Goal: Communication & Community: Answer question/provide support

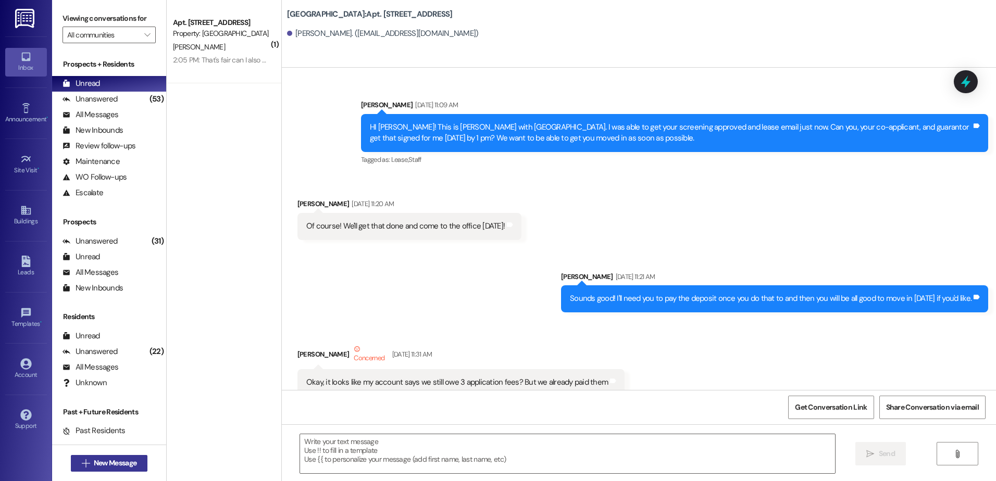
scroll to position [16111, 0]
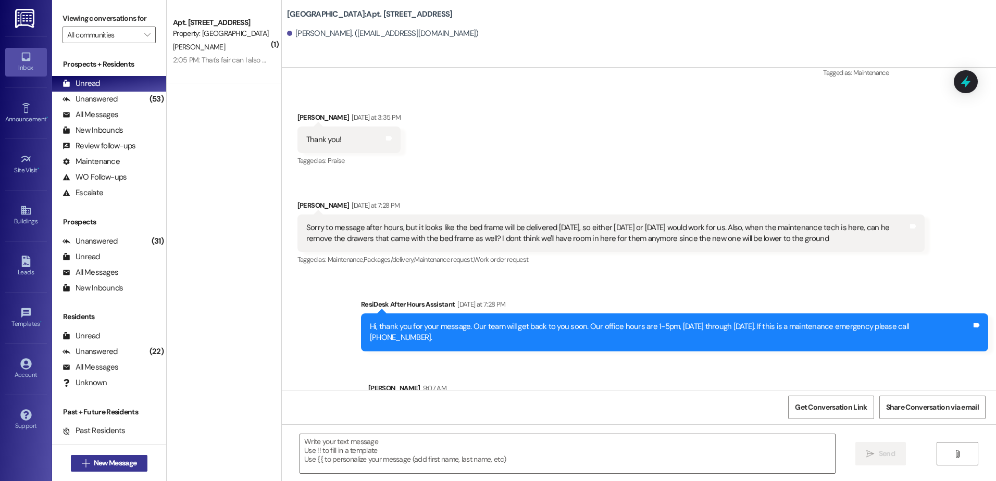
click at [126, 459] on span "New Message" at bounding box center [115, 463] width 43 height 11
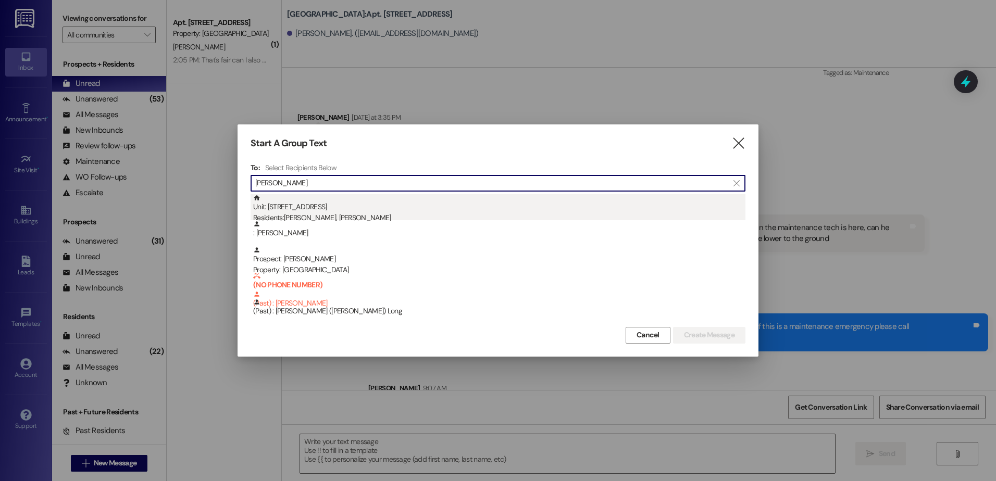
type input "[PERSON_NAME]"
click at [408, 205] on div "Unit: 234 - 1 Central Park Residents: [PERSON_NAME][GEOGRAPHIC_DATA], [PERSON_N…" at bounding box center [499, 209] width 492 height 30
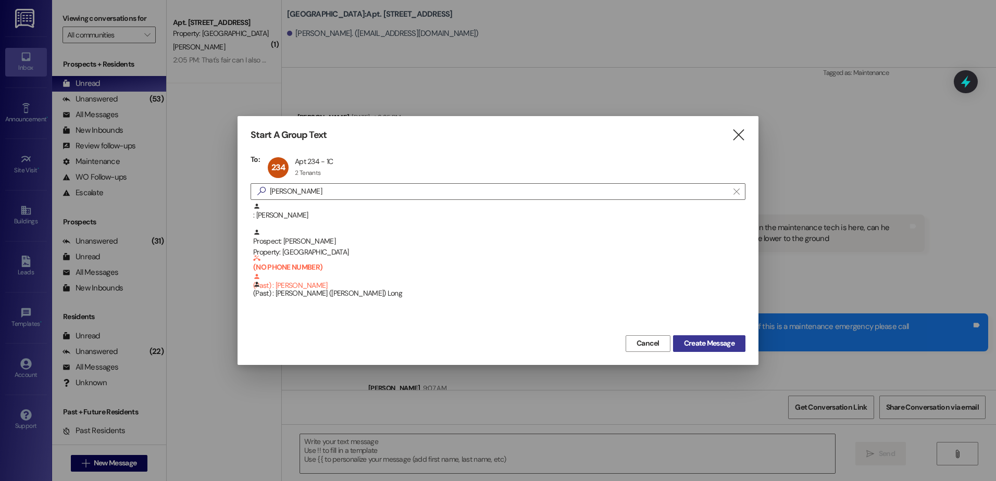
click at [695, 341] on span "Create Message" at bounding box center [709, 343] width 51 height 11
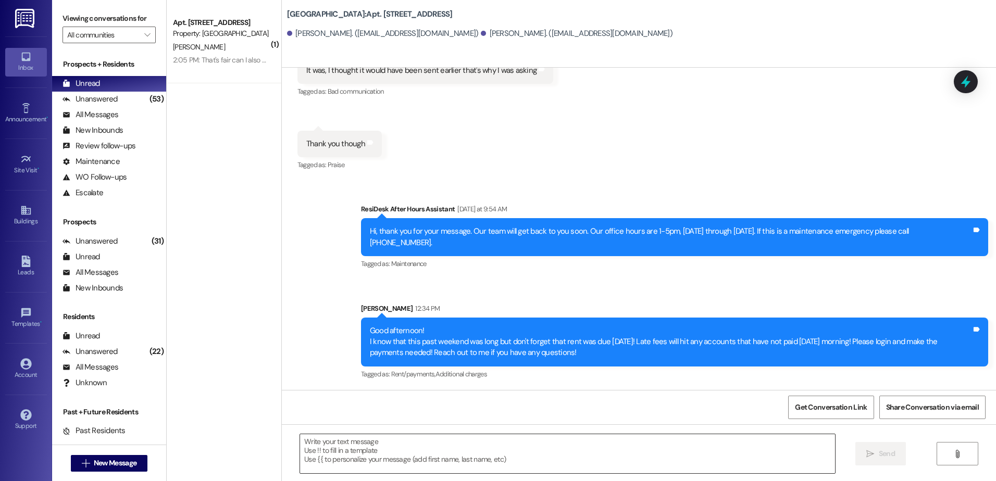
scroll to position [6654, 0]
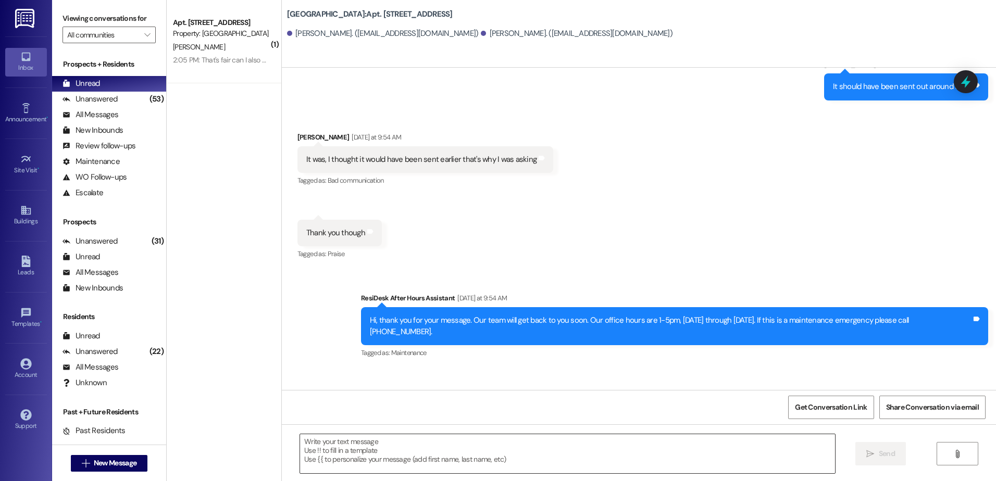
click at [367, 457] on textarea at bounding box center [567, 453] width 534 height 39
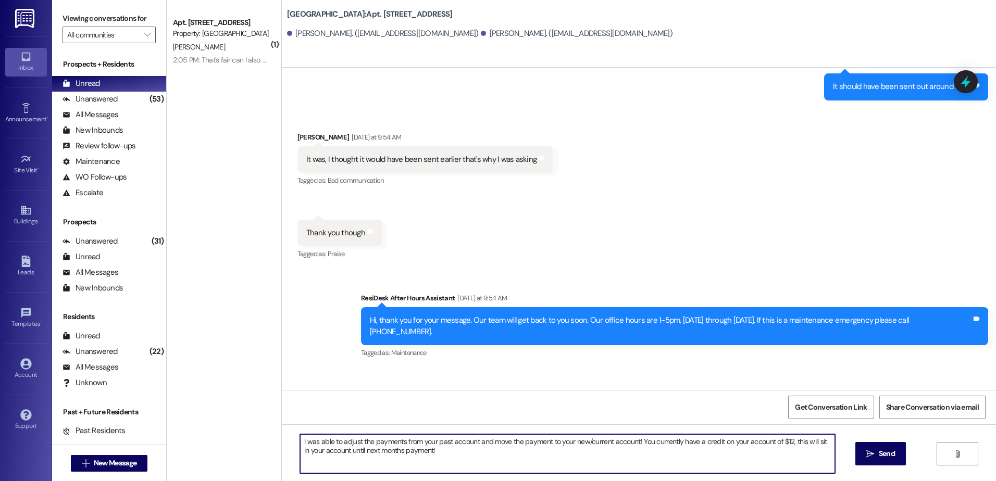
click at [431, 458] on textarea "I was able to adjust the payments from your past account and move the payment t…" at bounding box center [567, 453] width 534 height 39
type textarea "I was able to adjust the payments from your past account and move the payment t…"
click at [886, 450] on span "Send" at bounding box center [887, 454] width 16 height 11
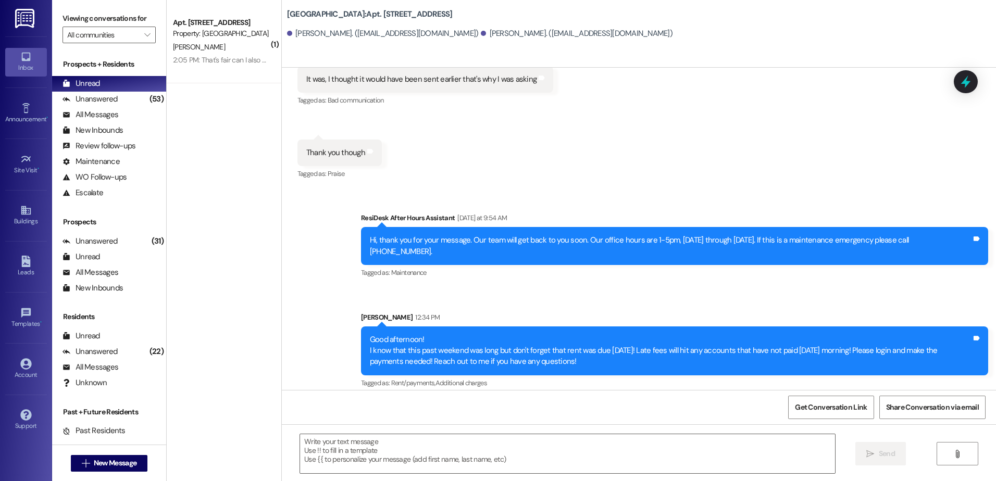
scroll to position [6738, 0]
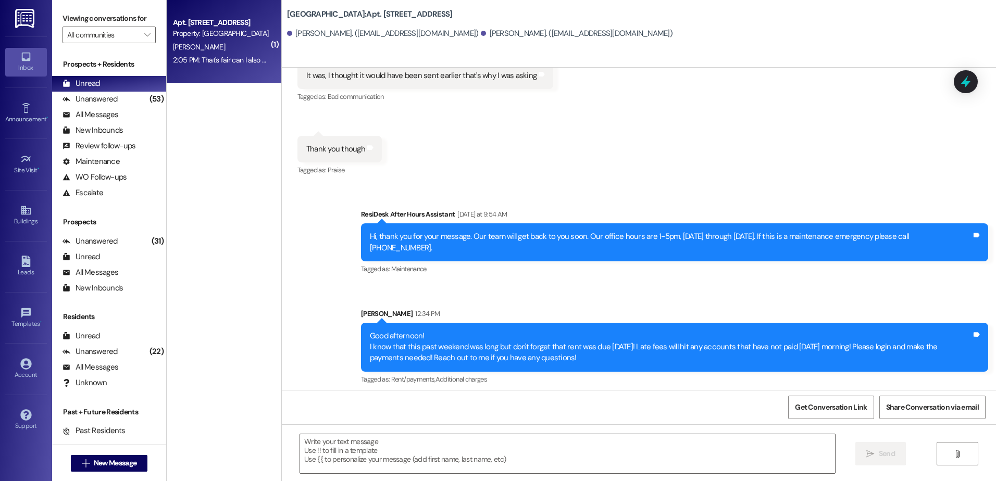
click at [215, 37] on div "Property: [GEOGRAPHIC_DATA]" at bounding box center [221, 33] width 96 height 11
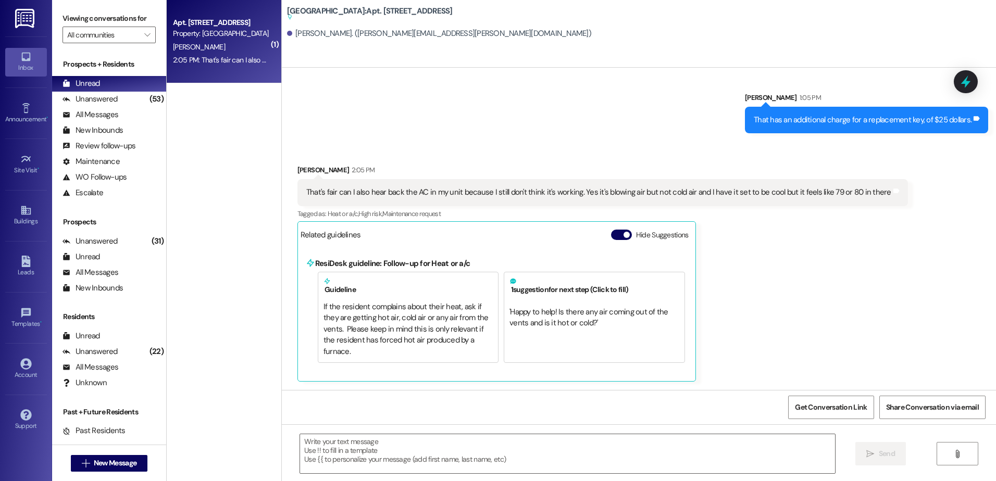
scroll to position [1806, 0]
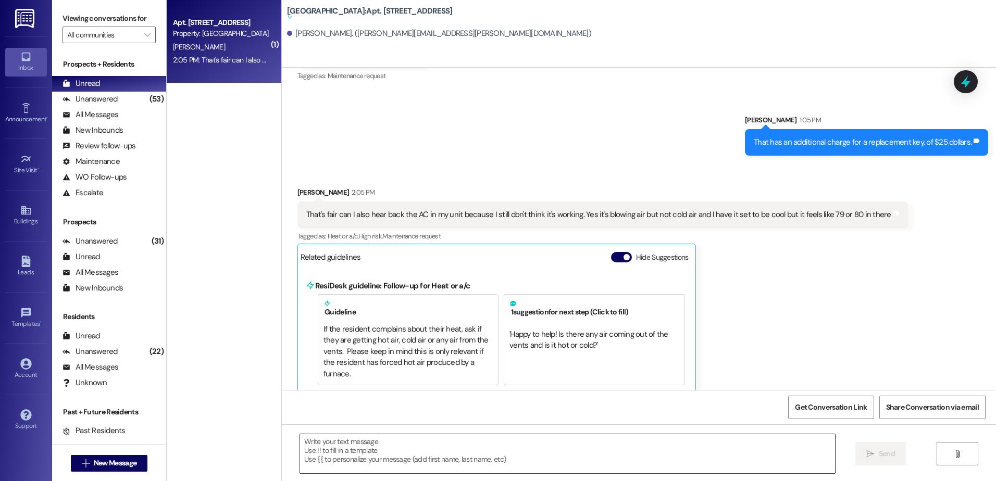
click at [433, 452] on textarea at bounding box center [567, 453] width 534 height 39
type textarea "Y"
click at [442, 430] on div "We are waiting to hear back from the vendors  Send " at bounding box center [639, 464] width 714 height 78
click at [443, 445] on textarea "We are waiting to hear back from the vendors" at bounding box center [567, 453] width 534 height 39
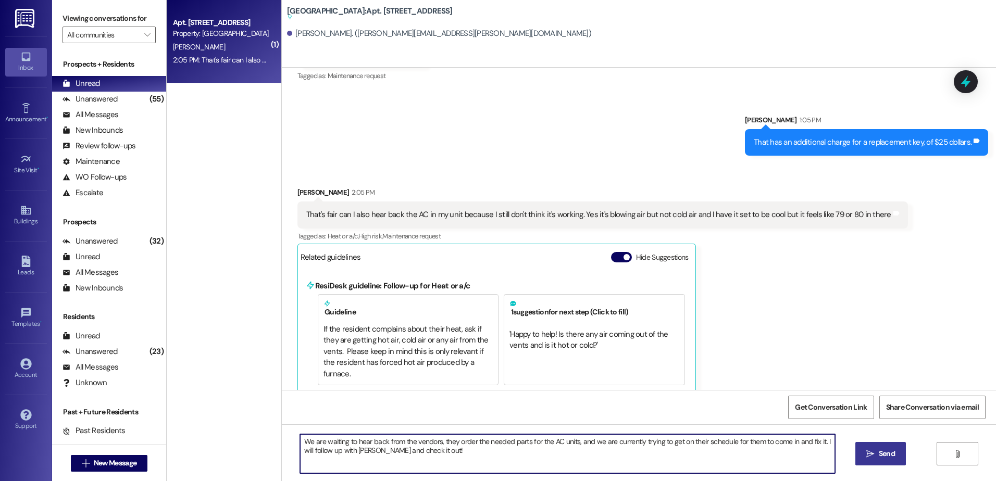
click at [498, 451] on textarea "We are waiting to hear back from the vendors, they order the needed parts for t…" at bounding box center [567, 453] width 534 height 39
type textarea "We are waiting to hear back from the vendors, they order the needed parts for t…"
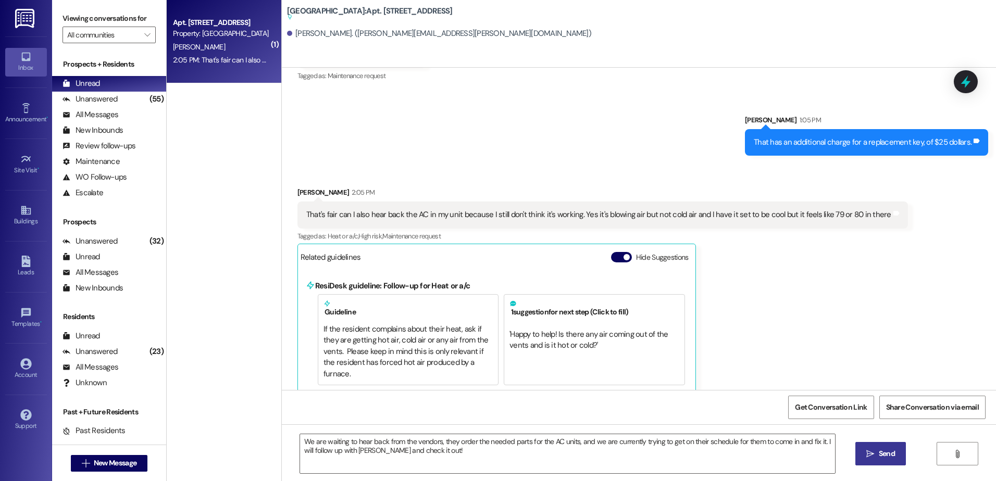
click at [898, 452] on button " Send" at bounding box center [880, 453] width 51 height 23
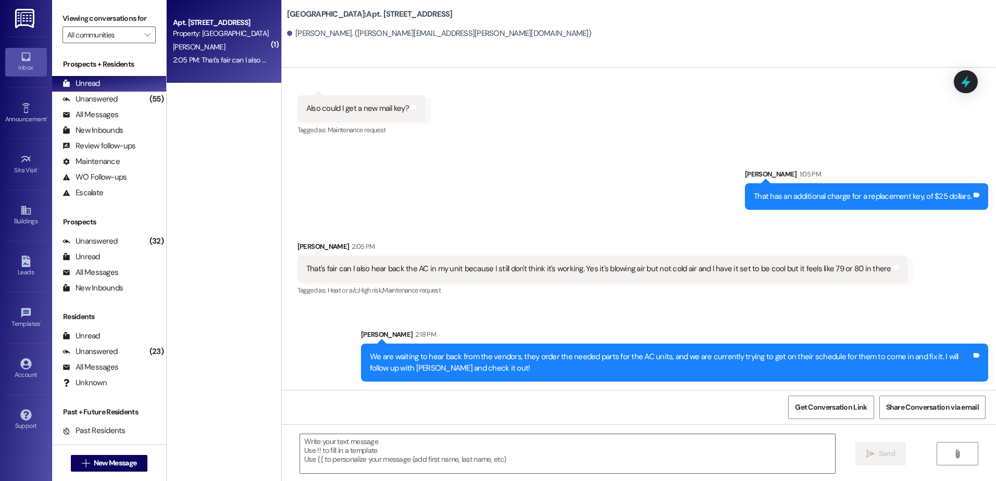
scroll to position [1740, 0]
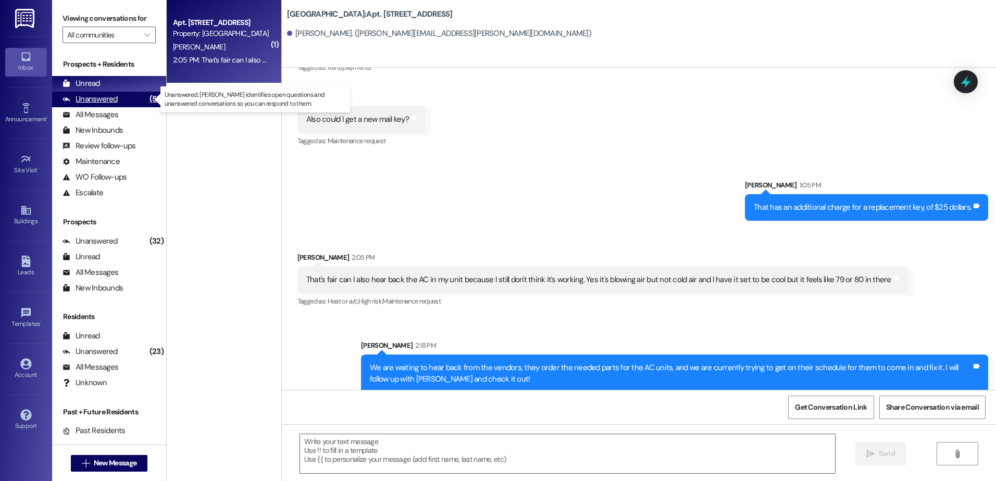
click at [93, 97] on div "Unanswered" at bounding box center [90, 99] width 55 height 11
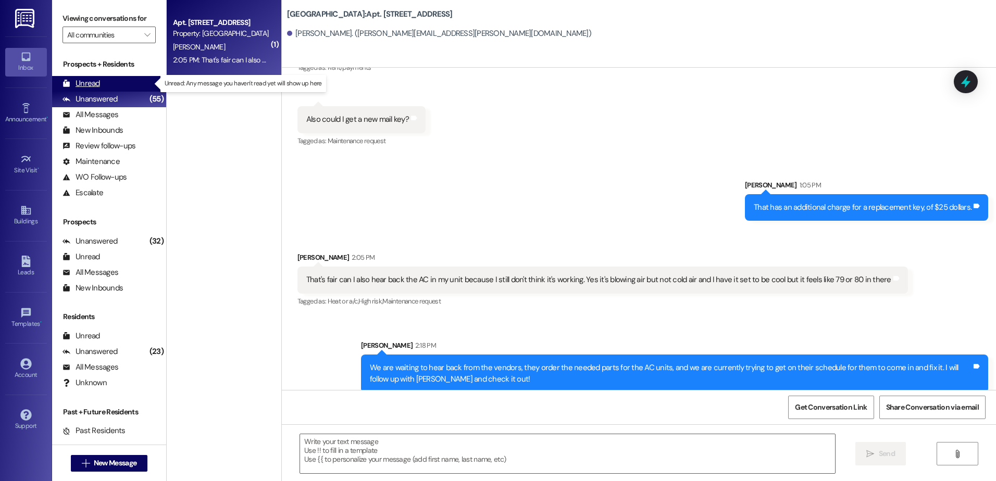
click at [93, 80] on div "Unread" at bounding box center [82, 83] width 38 height 11
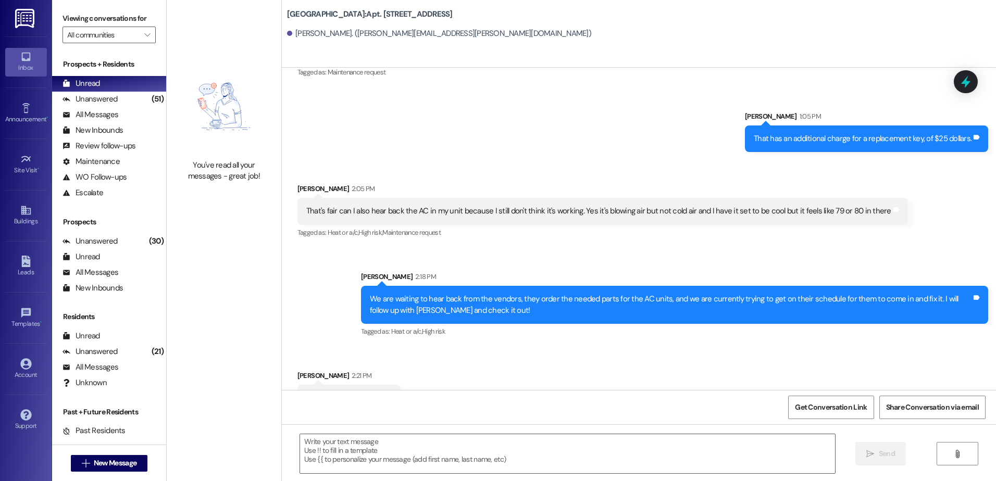
scroll to position [1827, 0]
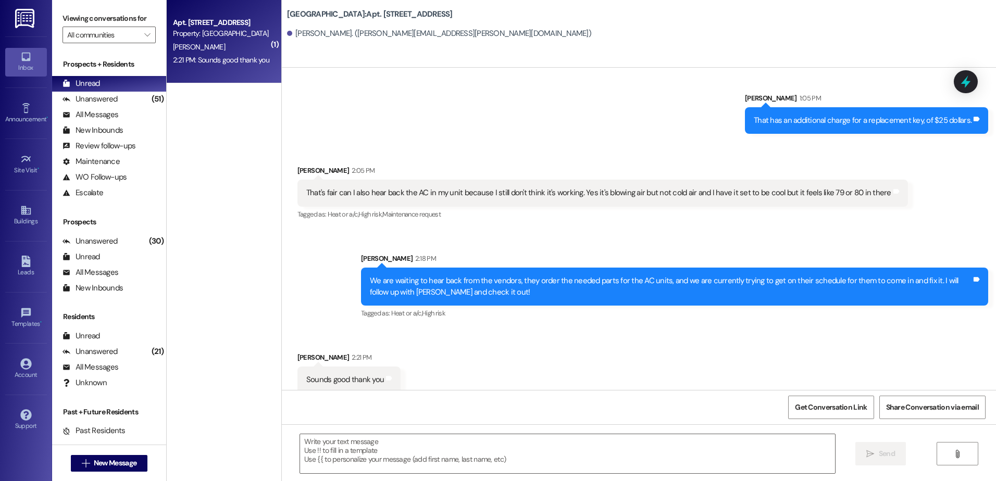
click at [430, 329] on div "Received via SMS [PERSON_NAME] 2:21 PM Sounds good thank you Tags and notes" at bounding box center [639, 365] width 714 height 72
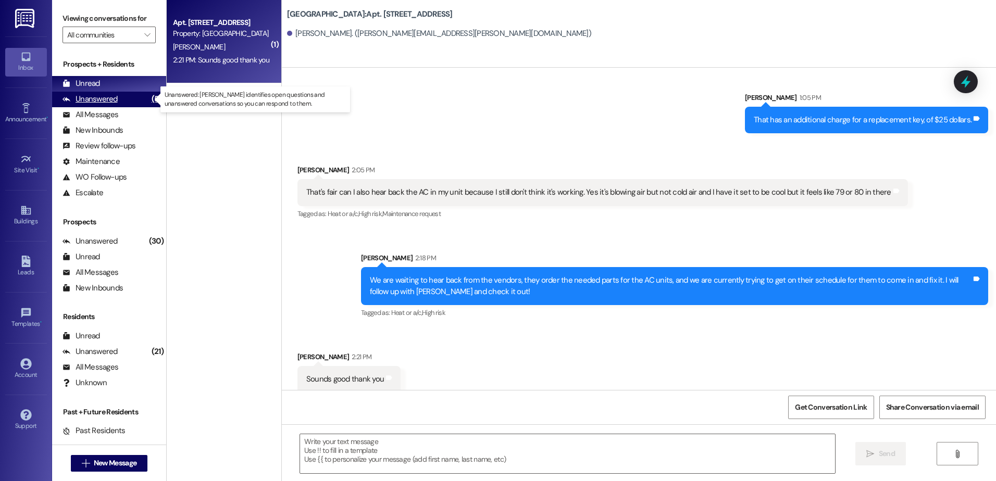
click at [108, 102] on div "Unanswered" at bounding box center [90, 99] width 55 height 11
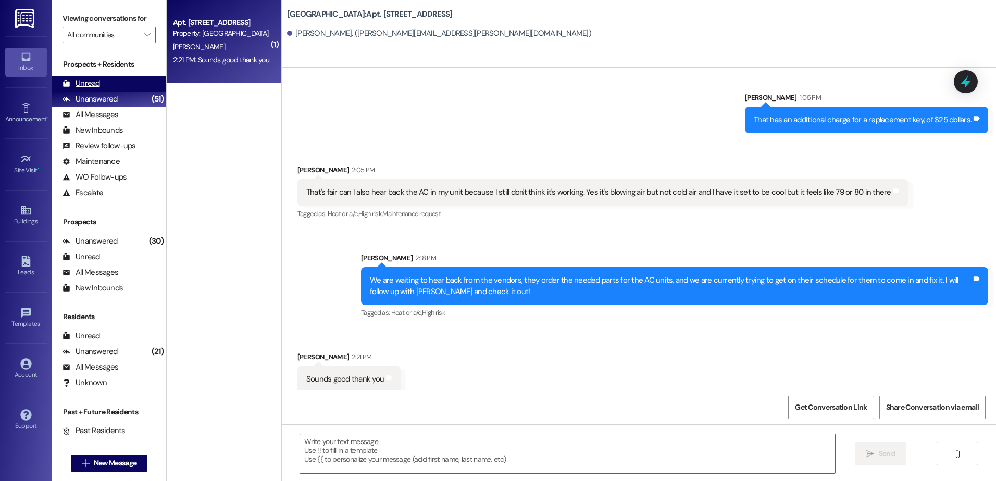
click at [106, 85] on div "Unread (0)" at bounding box center [109, 84] width 114 height 16
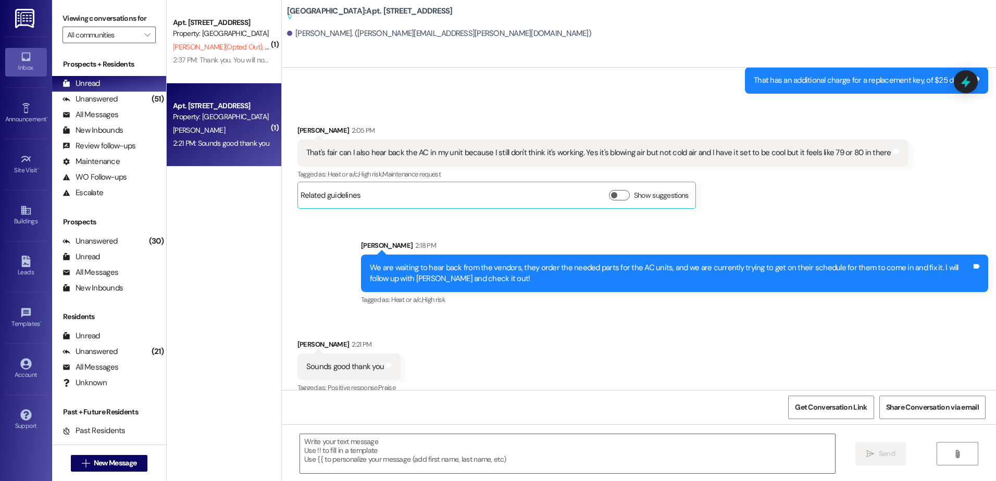
scroll to position [1870, 0]
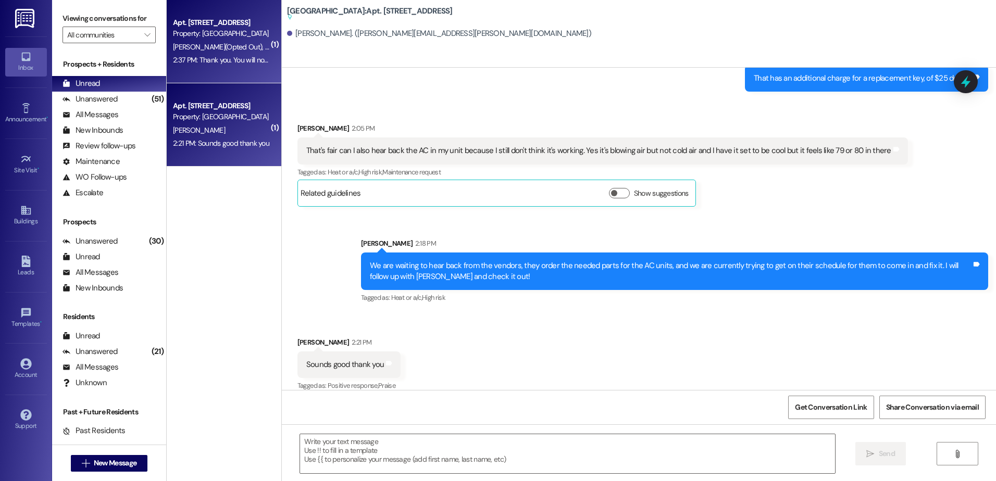
click at [247, 54] on div "2:37 PM: Thank you. You will no longer receive texts from this thread. Please r…" at bounding box center [221, 60] width 98 height 13
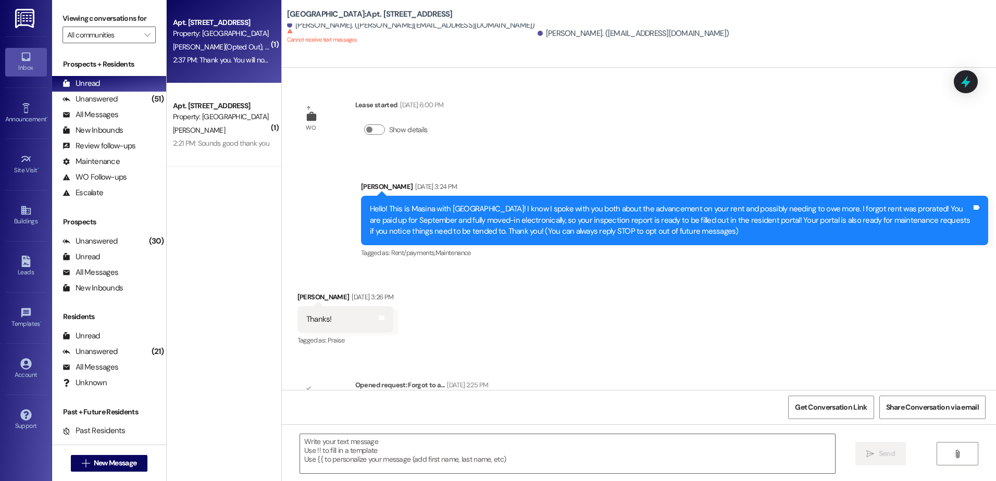
scroll to position [9859, 0]
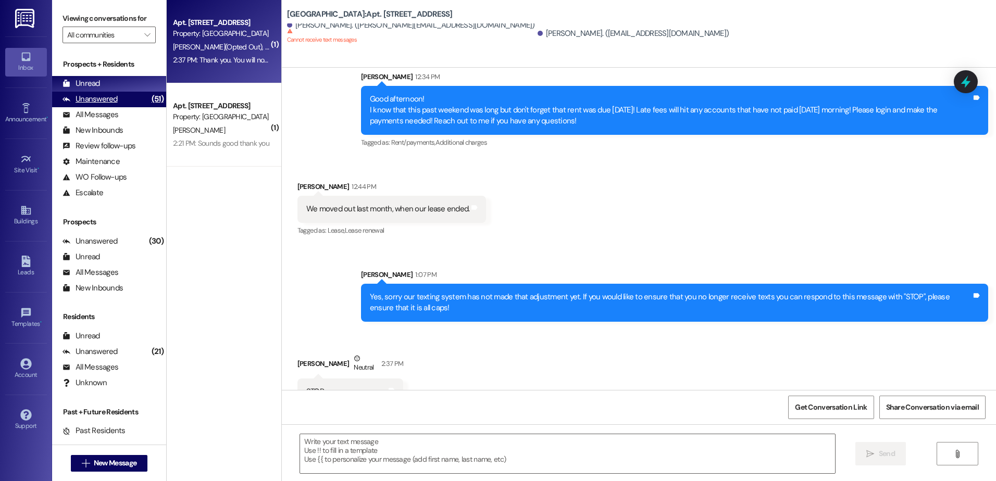
click at [135, 97] on div "Unanswered (51)" at bounding box center [109, 100] width 114 height 16
click at [132, 86] on div "Unread (0)" at bounding box center [109, 84] width 114 height 16
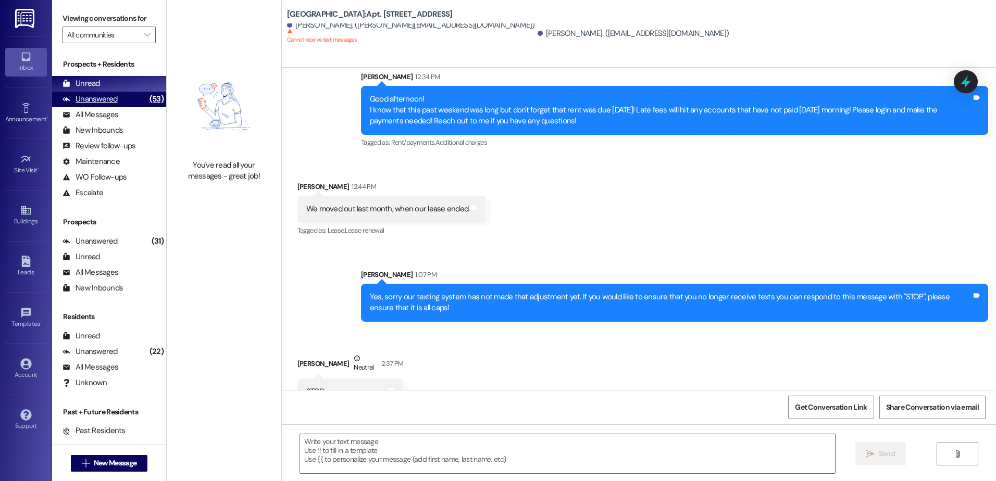
click at [70, 96] on icon at bounding box center [67, 99] width 8 height 8
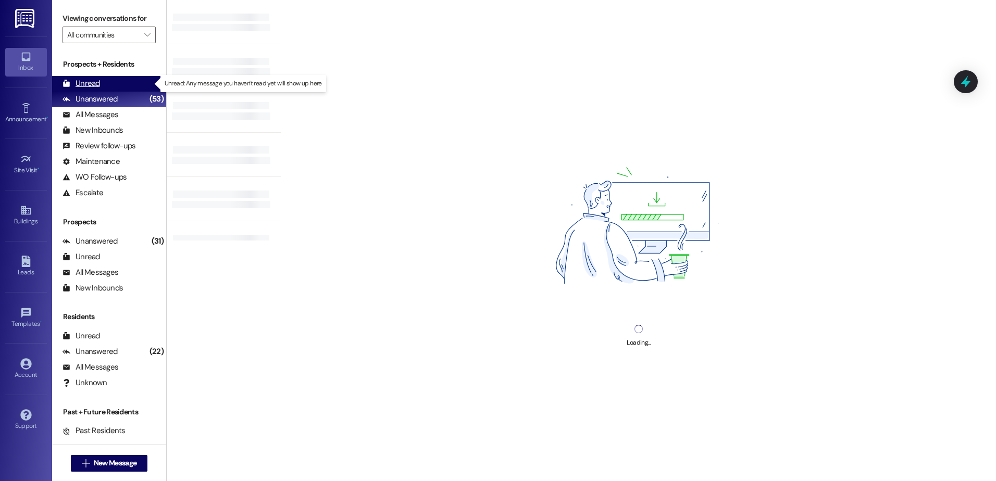
click at [88, 79] on div "Unread" at bounding box center [82, 83] width 38 height 11
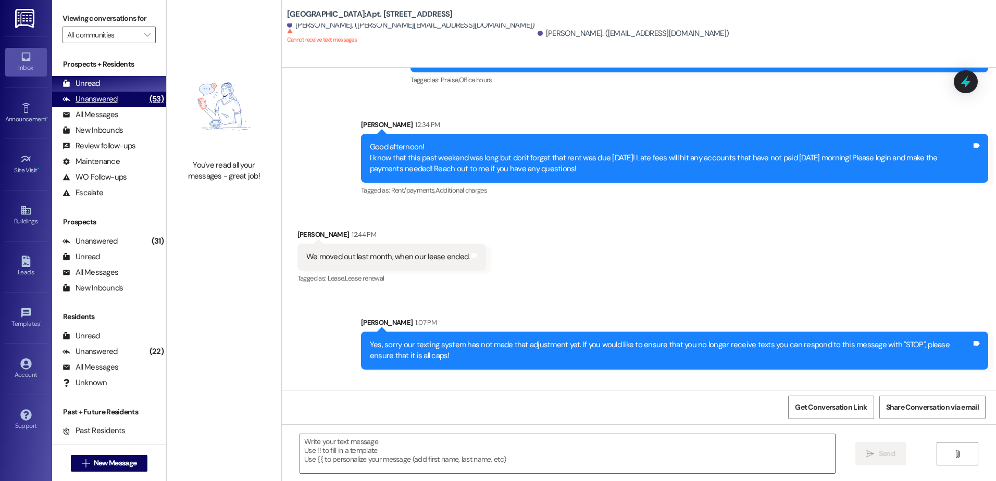
scroll to position [9785, 0]
